Goal: Ask a question

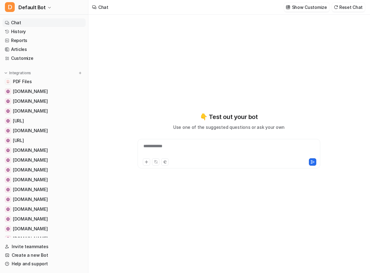
type textarea "**********"
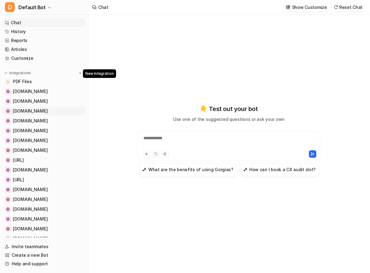
scroll to position [133, 0]
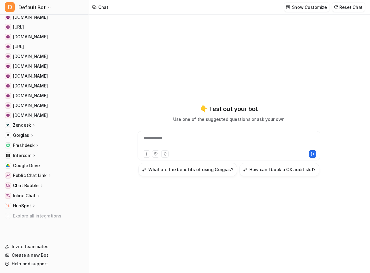
click at [30, 136] on icon at bounding box center [32, 135] width 4 height 5
